Goal: Task Accomplishment & Management: Manage account settings

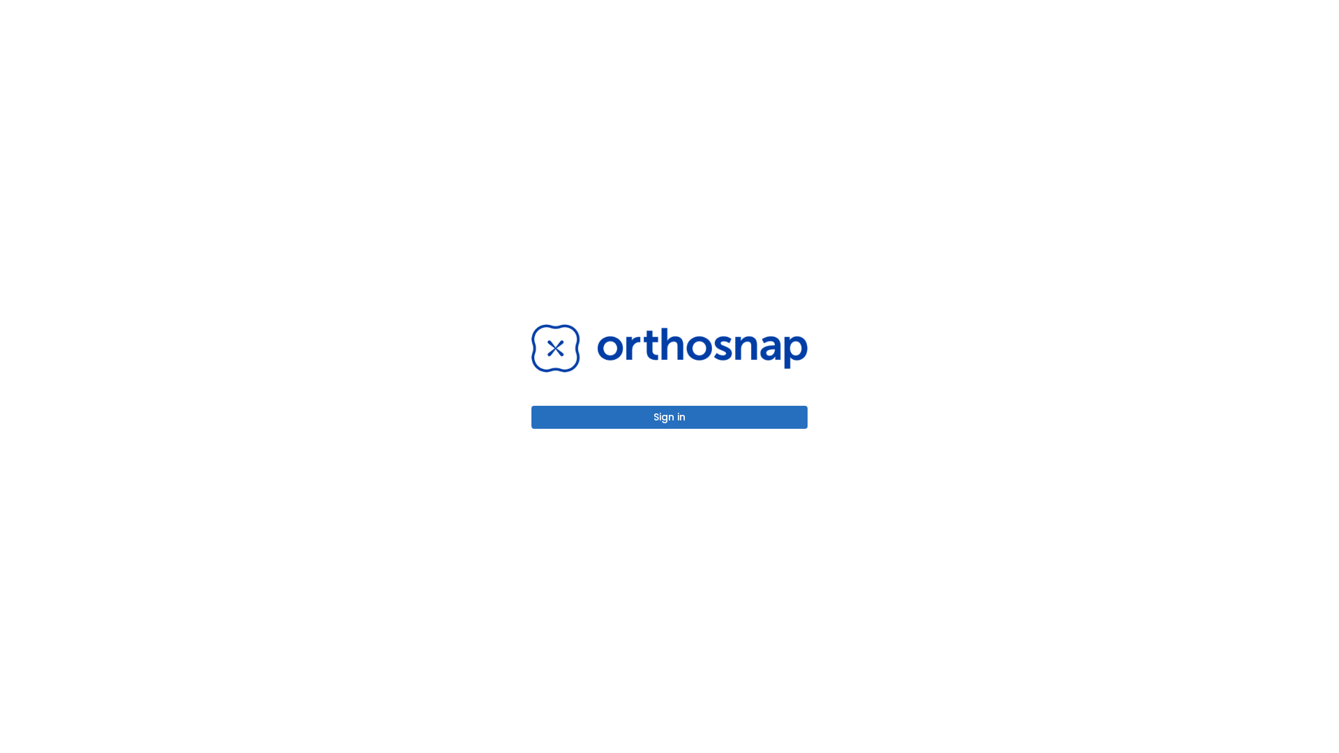
click at [670, 417] on button "Sign in" at bounding box center [670, 417] width 276 height 23
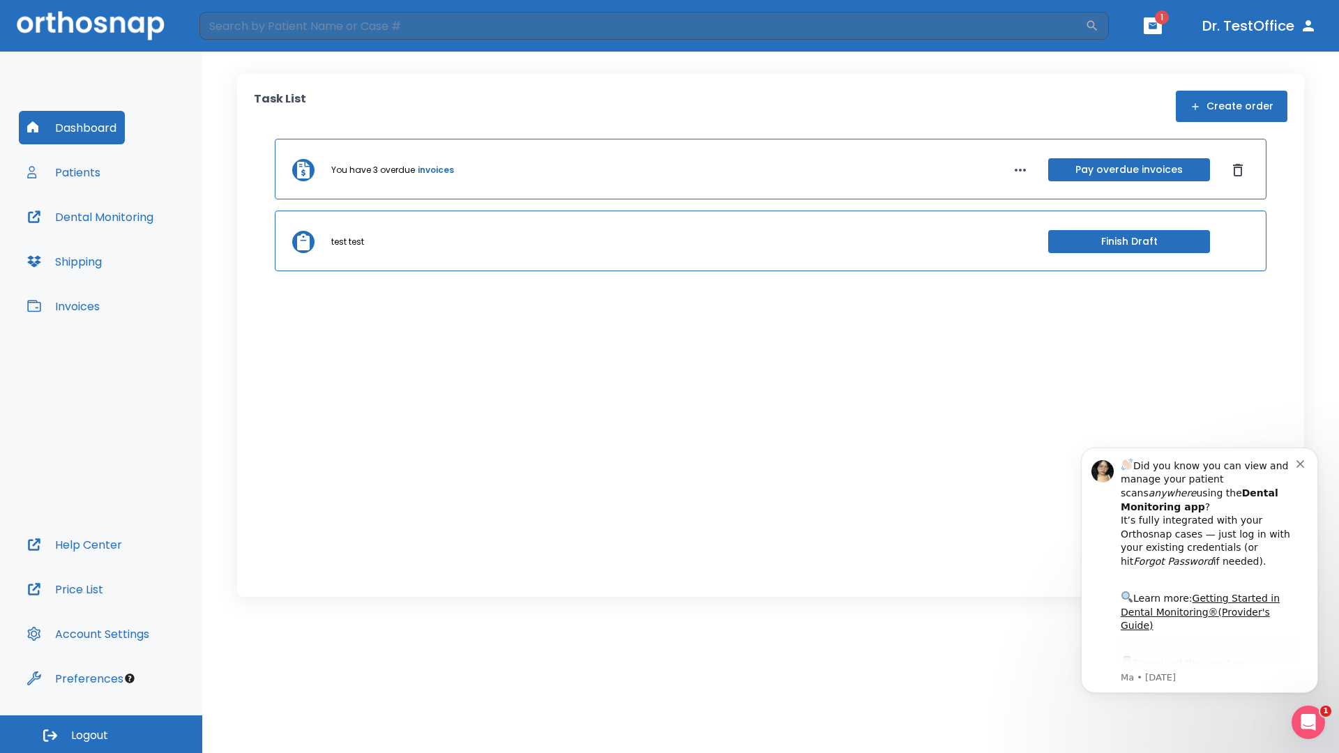
click at [101, 734] on span "Logout" at bounding box center [89, 735] width 37 height 15
